Goal: Task Accomplishment & Management: Use online tool/utility

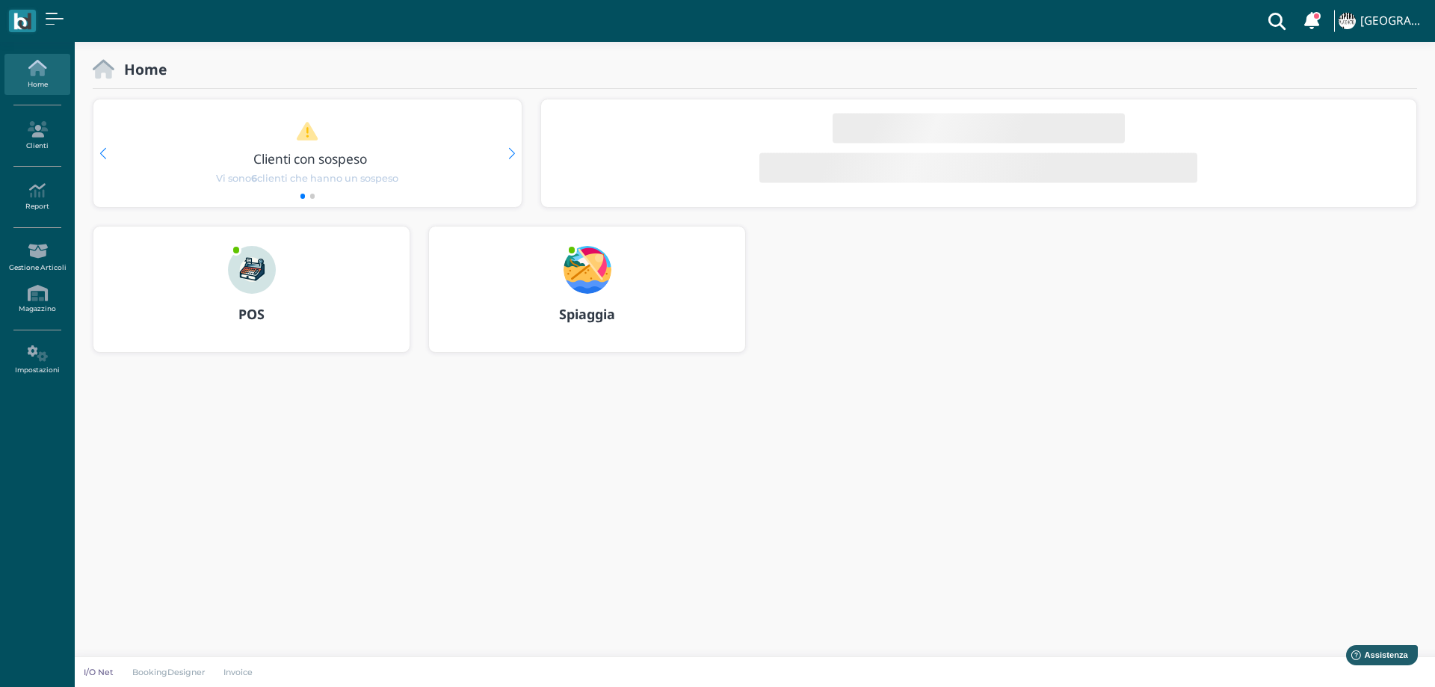
click at [578, 256] on img at bounding box center [588, 270] width 48 height 48
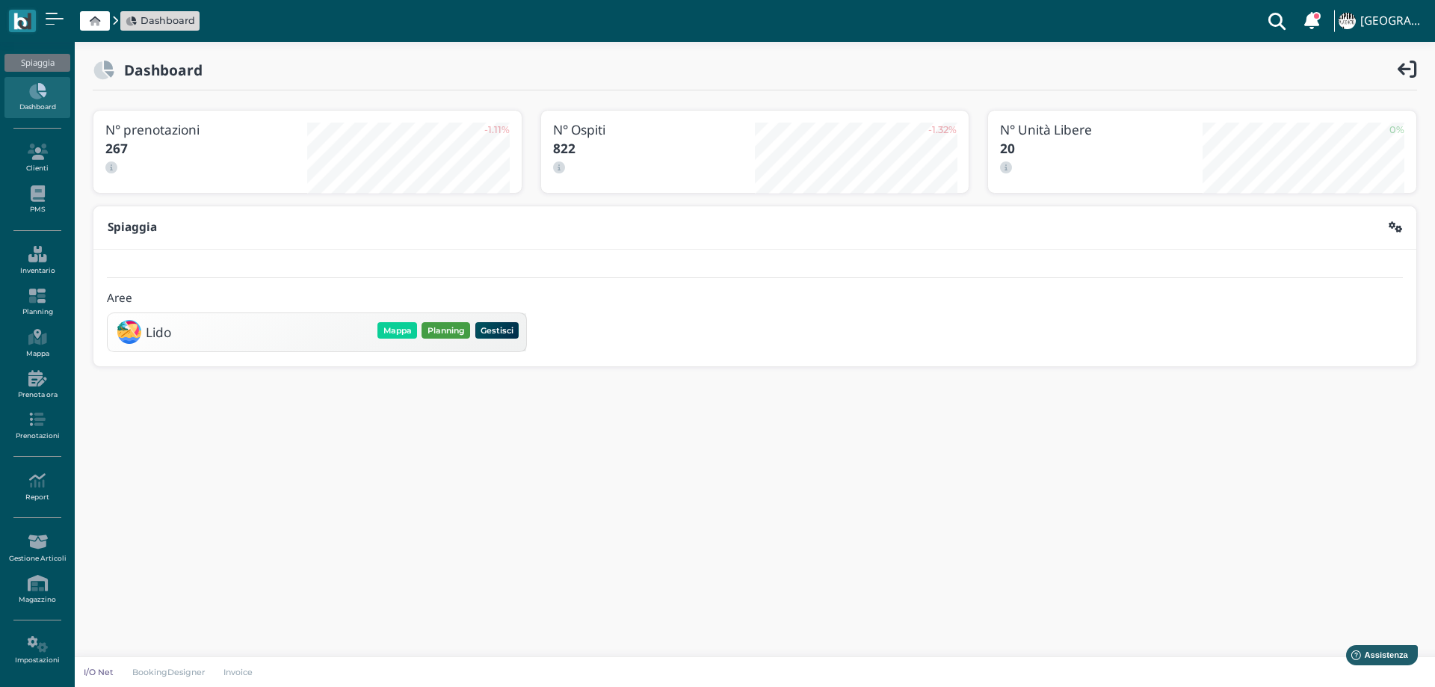
click at [458, 338] on button "Planning" at bounding box center [446, 330] width 49 height 16
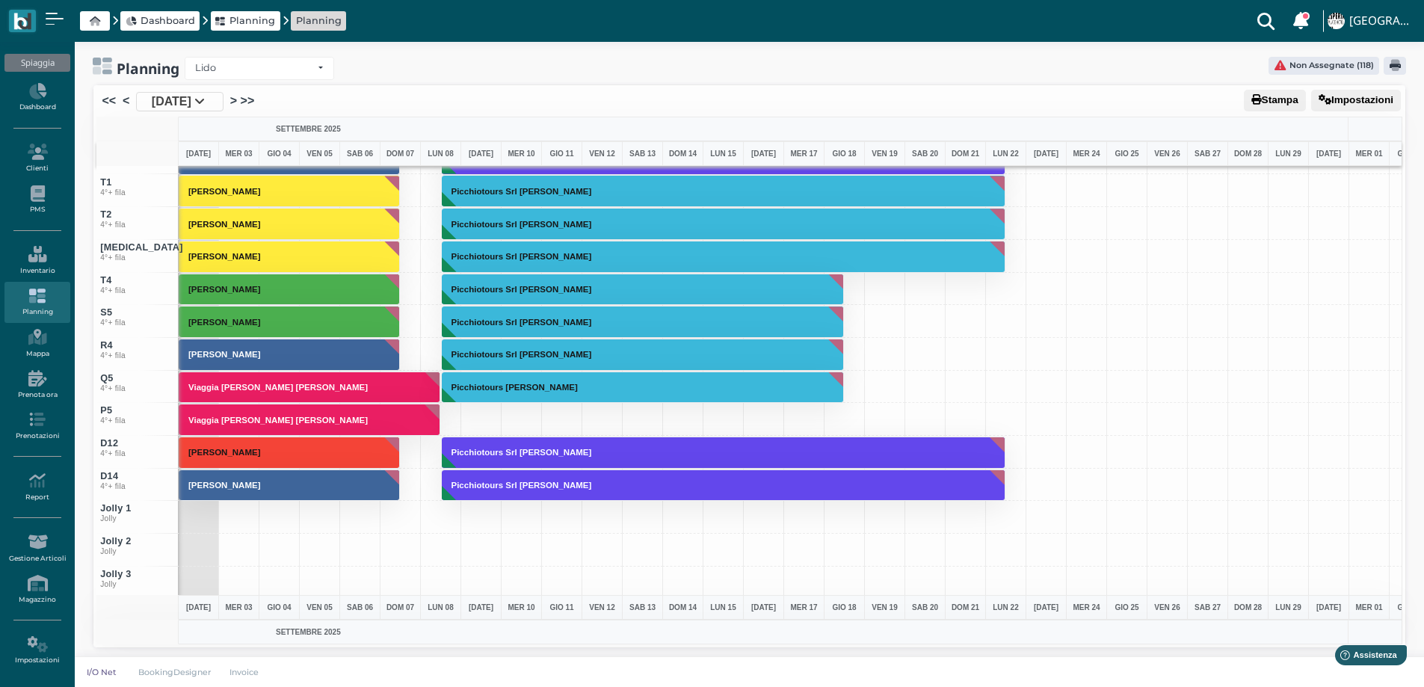
scroll to position [5709, 0]
